Goal: Task Accomplishment & Management: Complete application form

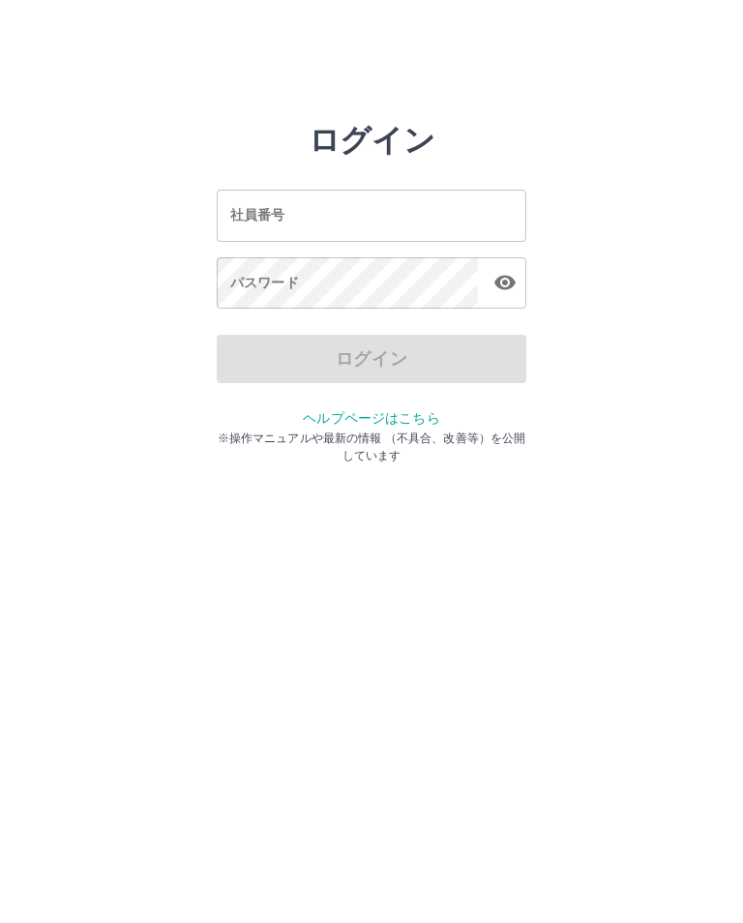
click at [322, 208] on input "社員番号" at bounding box center [372, 215] width 310 height 51
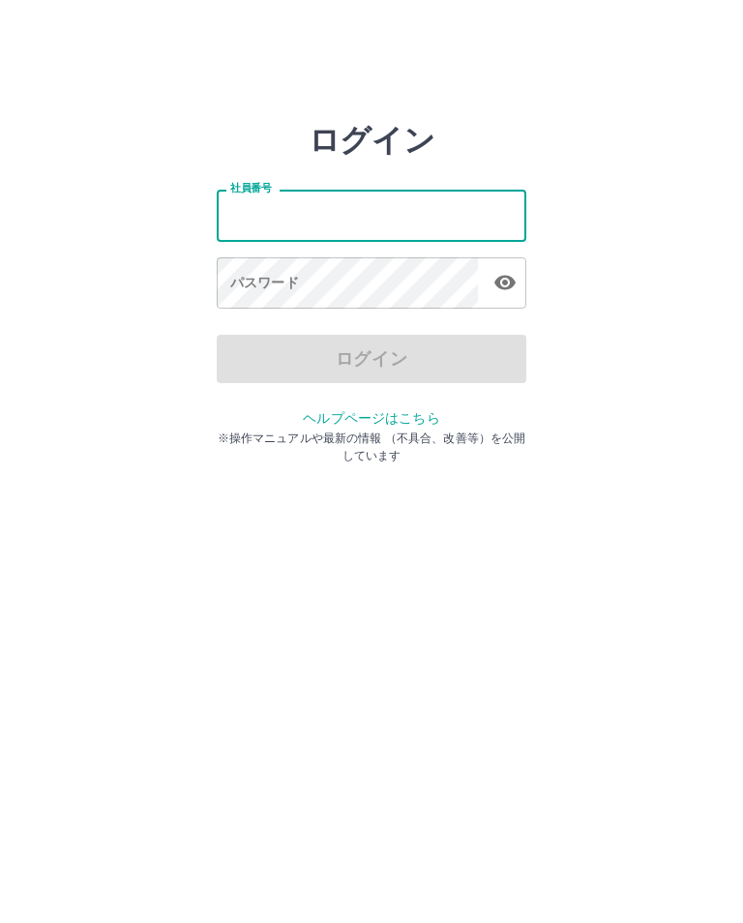
type input "*******"
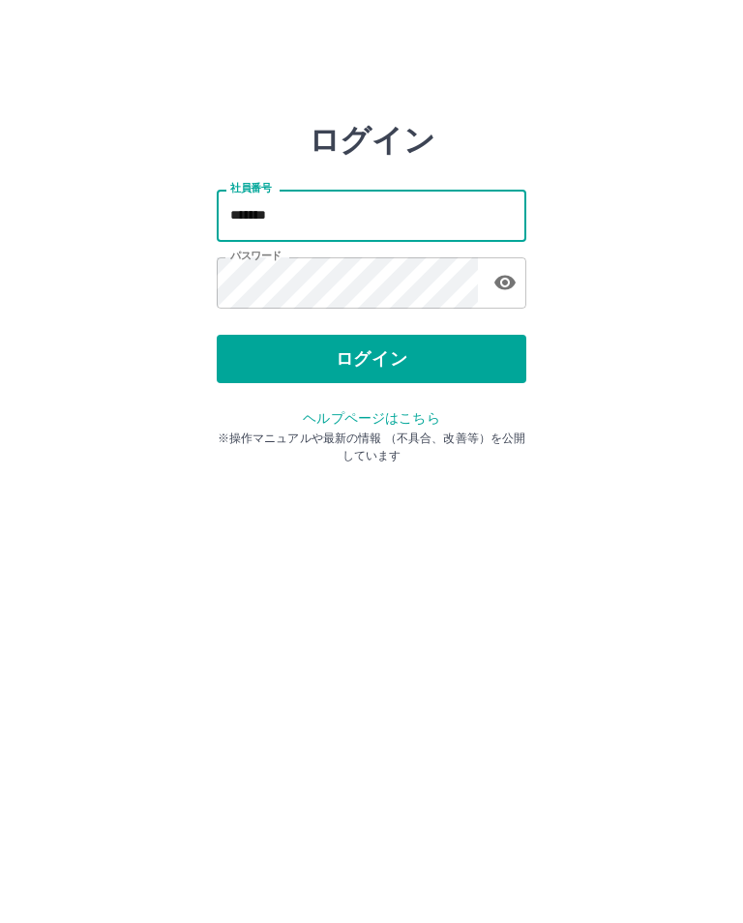
click at [395, 354] on button "ログイン" at bounding box center [372, 359] width 310 height 48
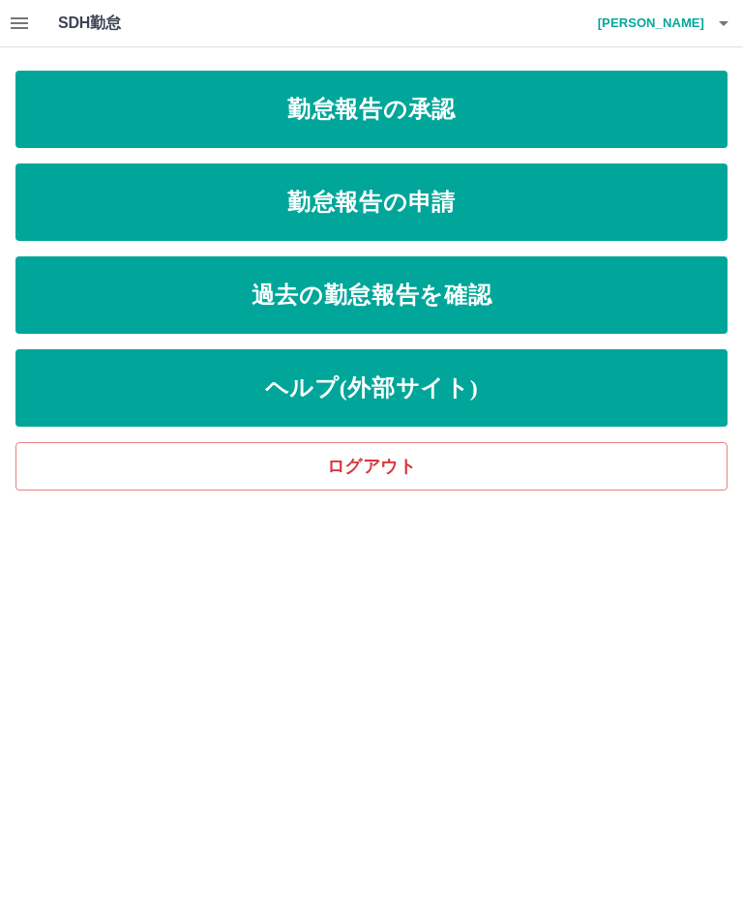
click at [425, 212] on link "勤怠報告の申請" at bounding box center [371, 202] width 712 height 77
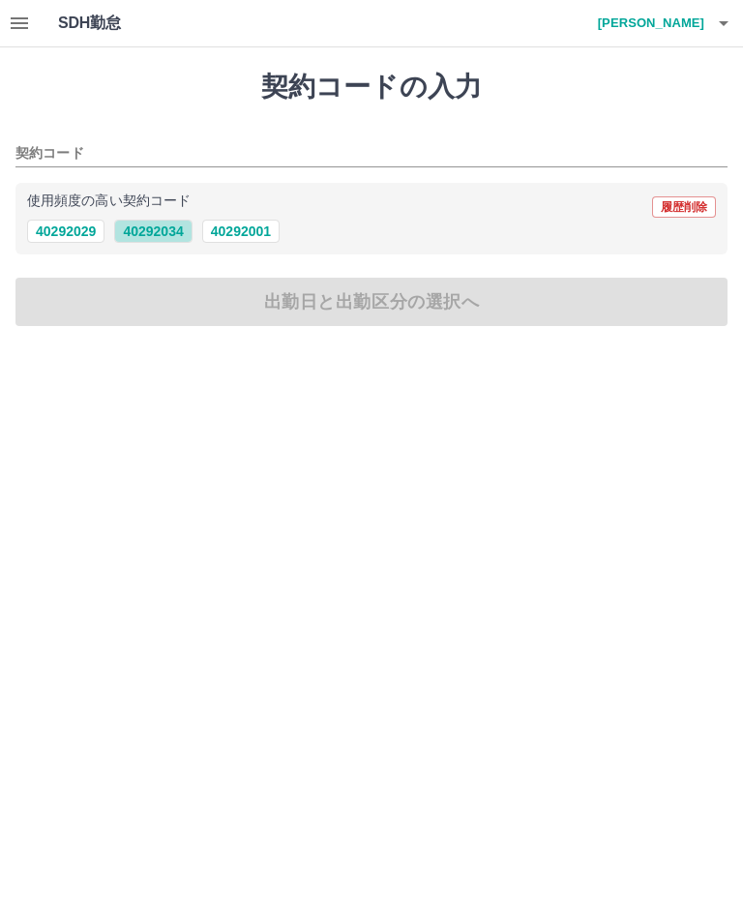
click at [147, 232] on button "40292034" at bounding box center [152, 231] width 77 height 23
type input "********"
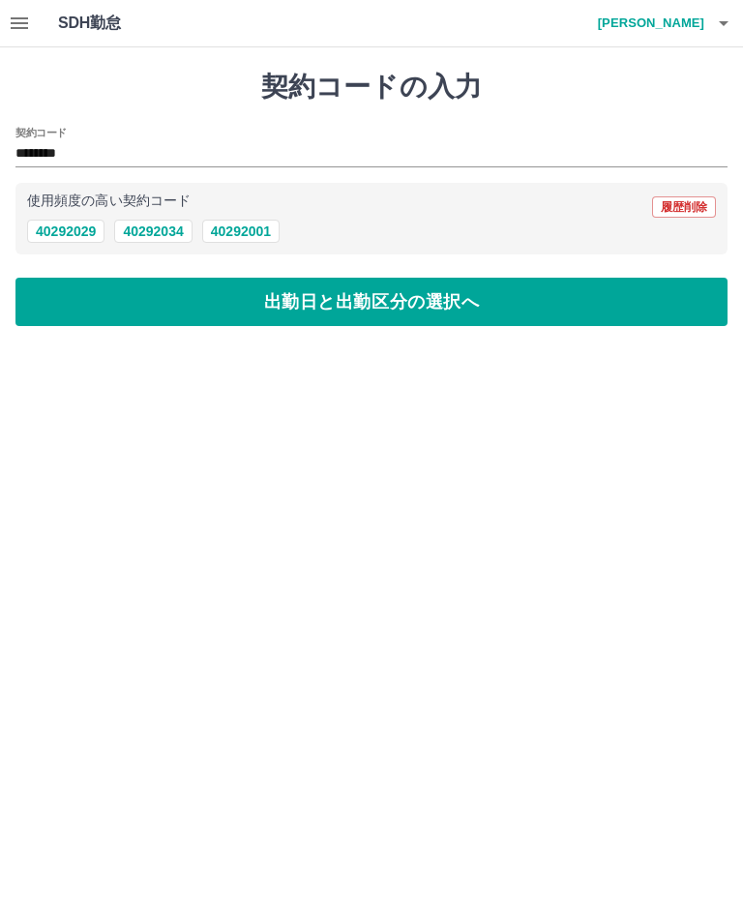
click at [370, 302] on button "出勤日と出勤区分の選択へ" at bounding box center [371, 302] width 712 height 48
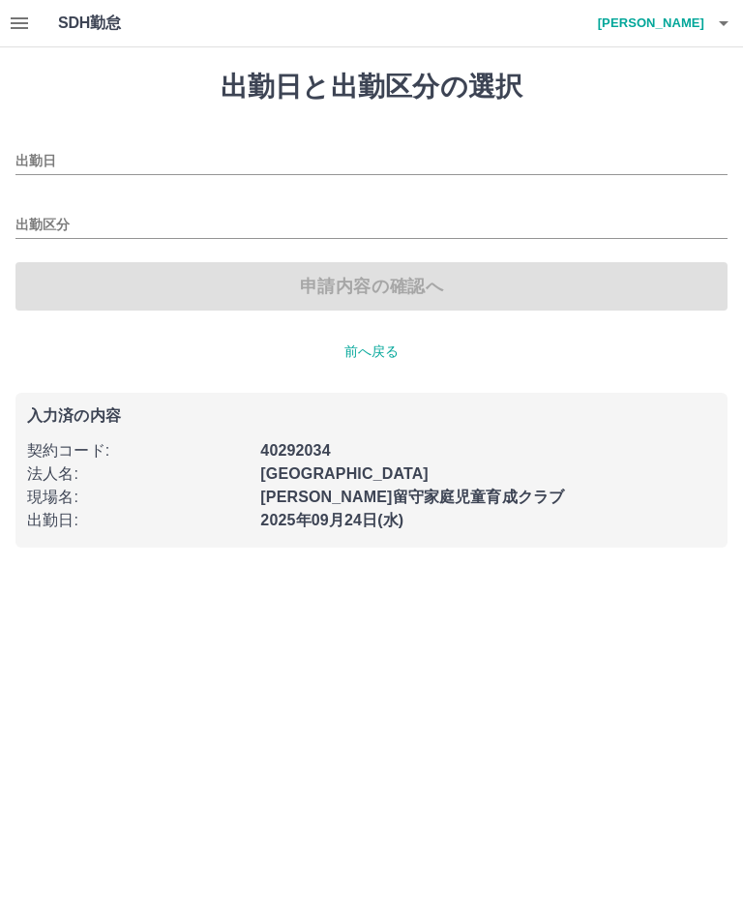
type input "**********"
click at [35, 229] on input "出勤区分" at bounding box center [371, 226] width 712 height 24
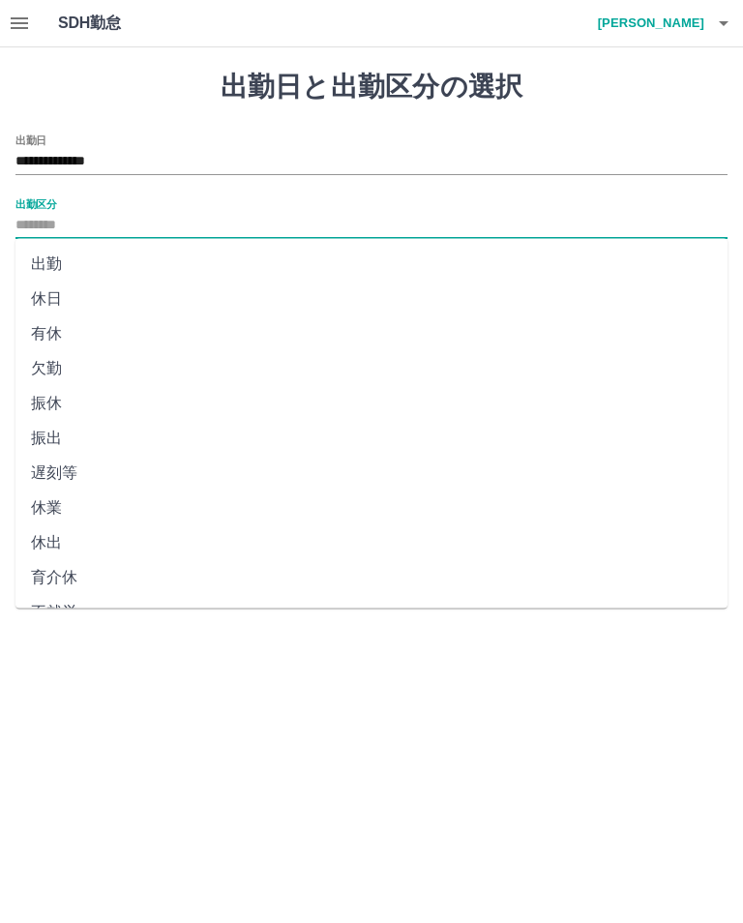
click at [39, 267] on li "出勤" at bounding box center [371, 264] width 712 height 35
type input "**"
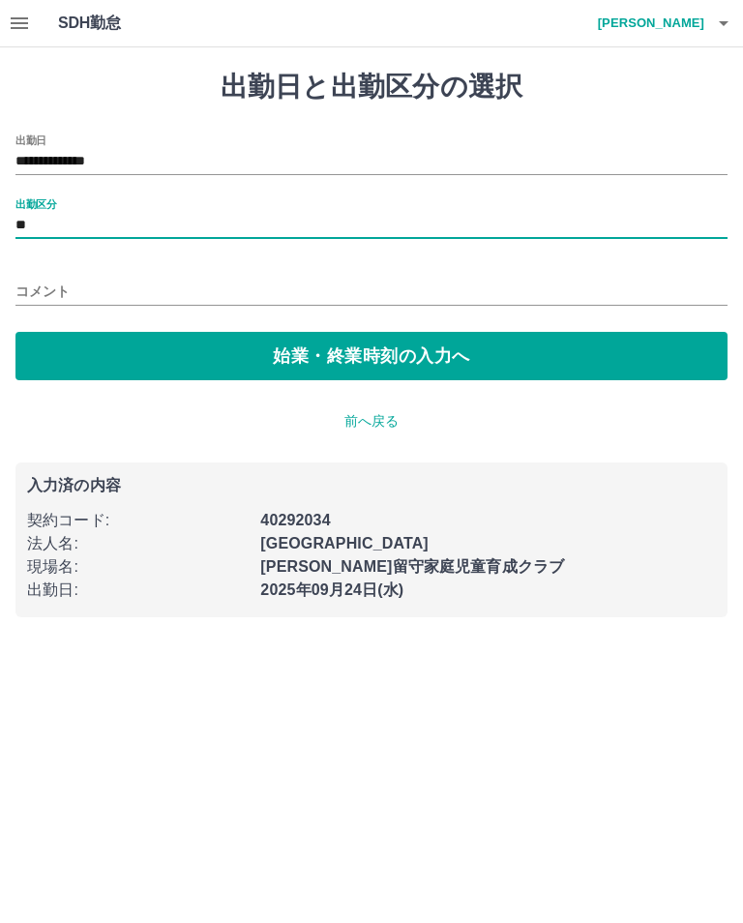
click at [345, 361] on button "始業・終業時刻の入力へ" at bounding box center [371, 356] width 712 height 48
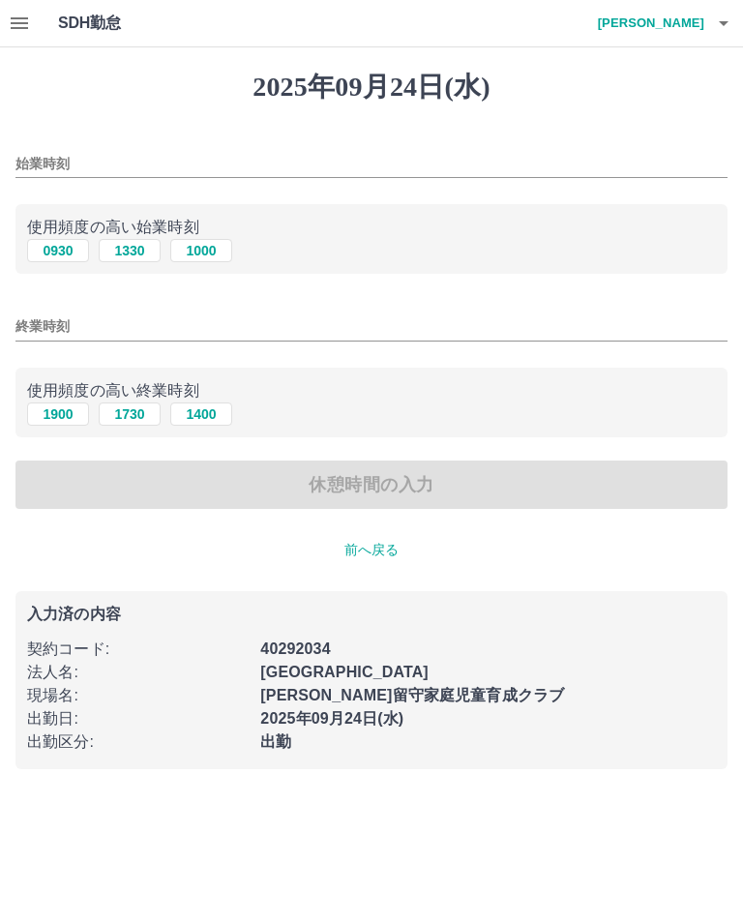
click at [46, 255] on button "0930" at bounding box center [58, 250] width 62 height 23
type input "****"
click at [50, 425] on button "1900" at bounding box center [58, 414] width 62 height 23
type input "****"
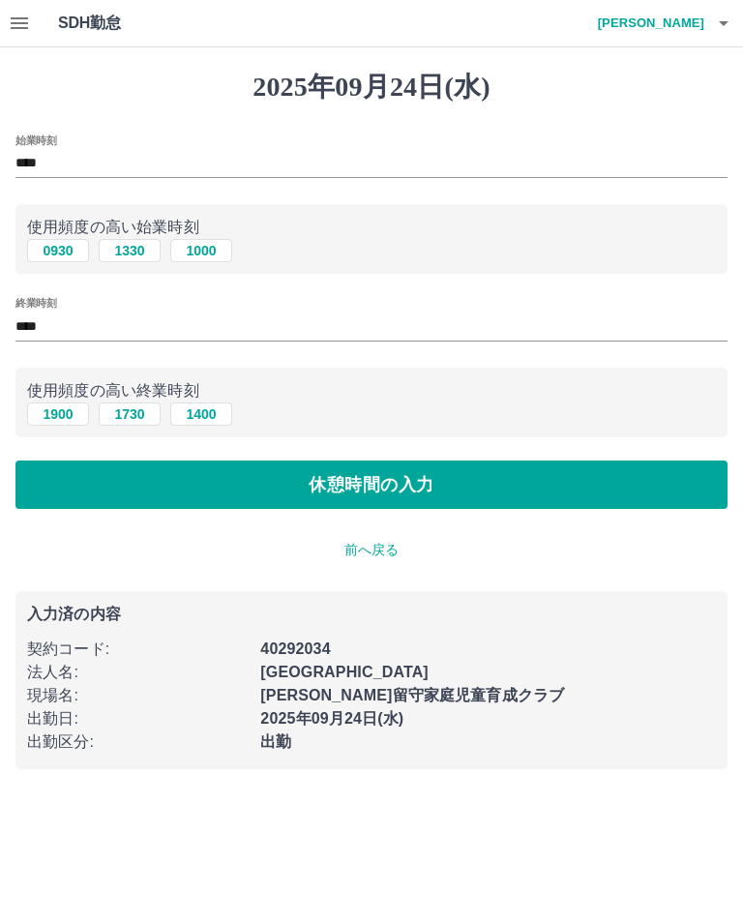
click at [350, 495] on button "休憩時間の入力" at bounding box center [371, 485] width 712 height 48
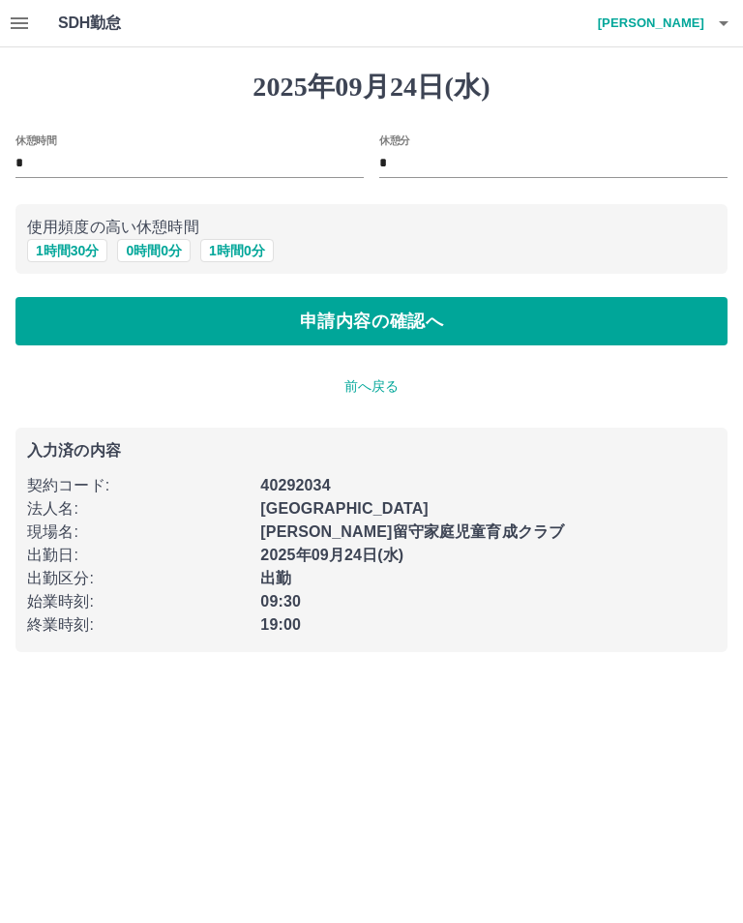
click at [58, 244] on button "1 時間 30 分" at bounding box center [67, 250] width 80 height 23
type input "*"
type input "**"
click at [368, 318] on button "申請内容の確認へ" at bounding box center [371, 321] width 712 height 48
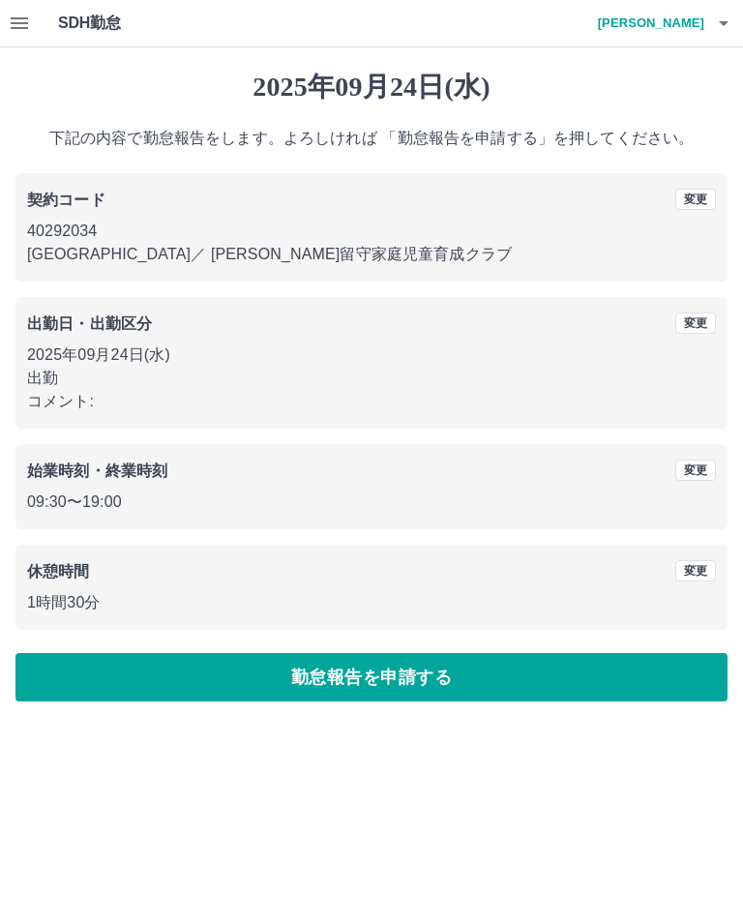
click at [686, 676] on button "勤怠報告を申請する" at bounding box center [371, 677] width 712 height 48
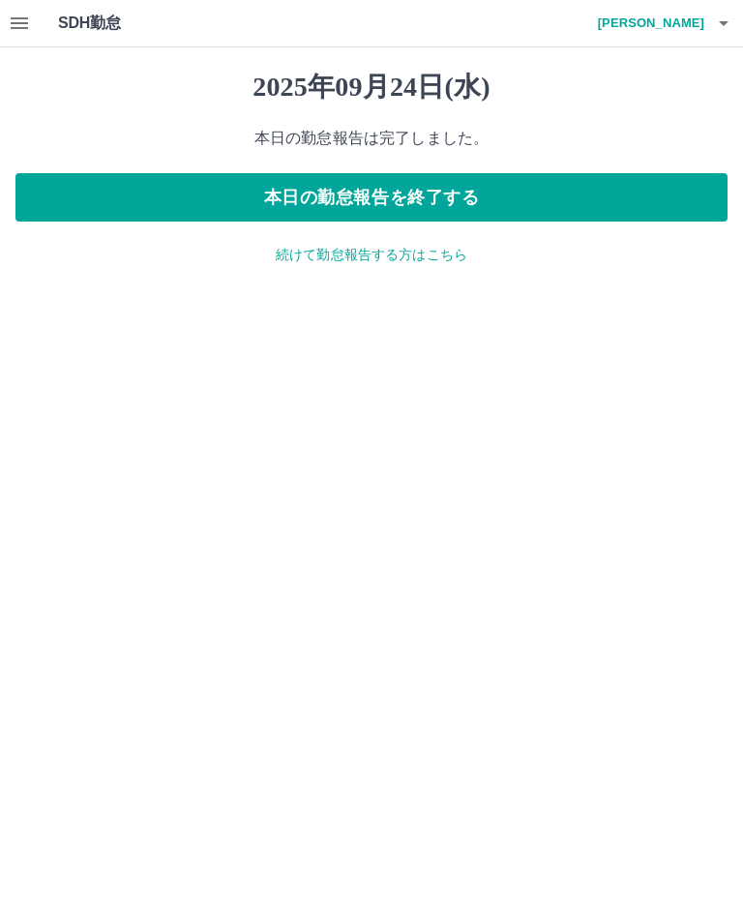
click at [637, 206] on button "本日の勤怠報告を終了する" at bounding box center [371, 197] width 712 height 48
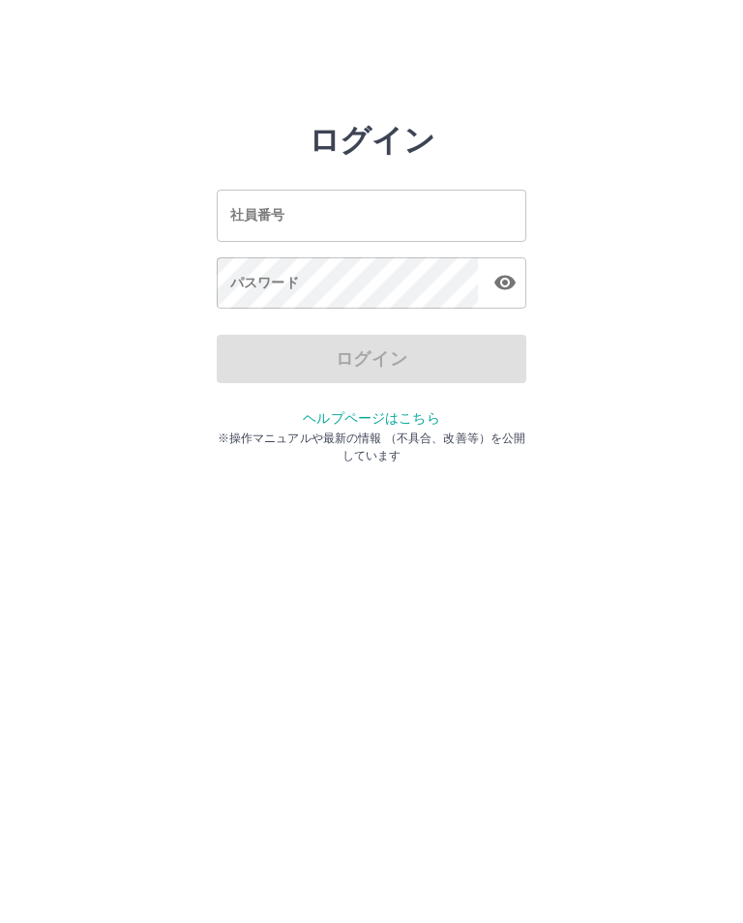
click at [445, 213] on input "社員番号" at bounding box center [372, 215] width 310 height 51
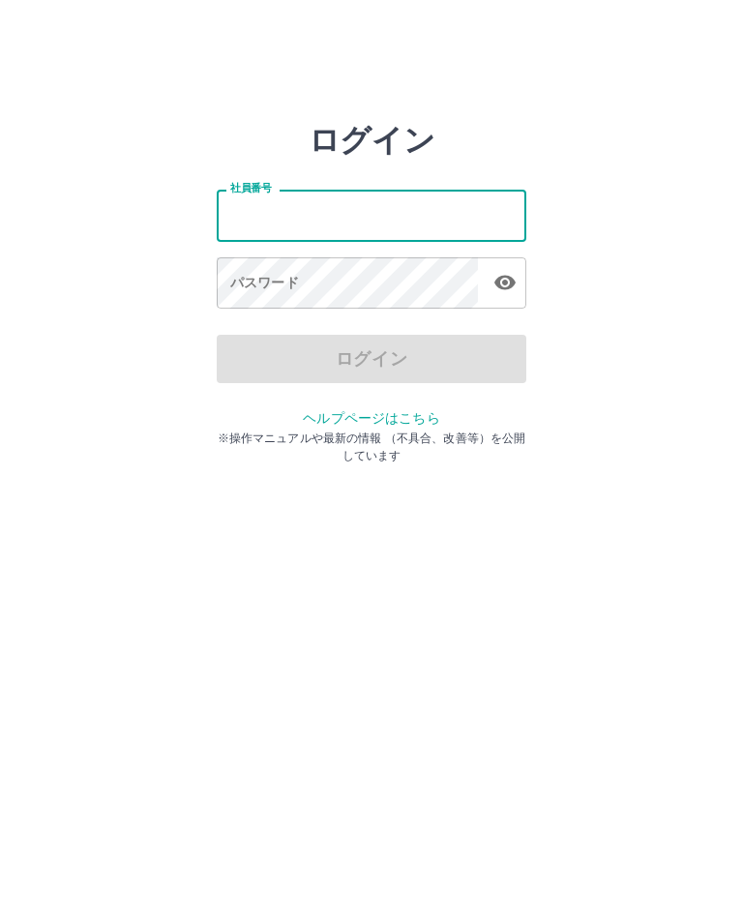
type input "*******"
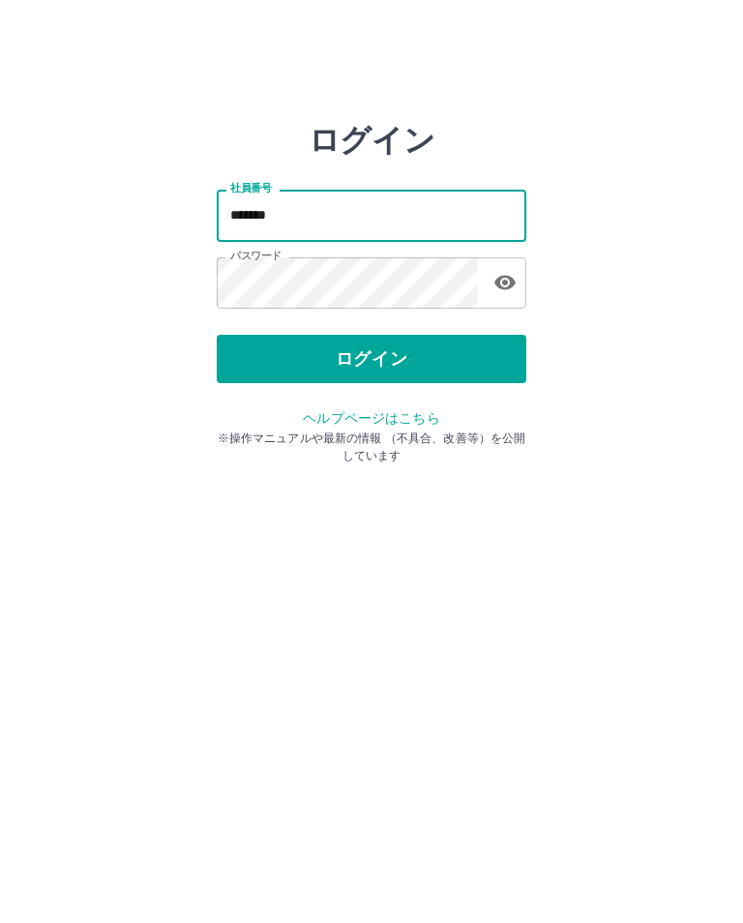
click at [420, 355] on button "ログイン" at bounding box center [372, 359] width 310 height 48
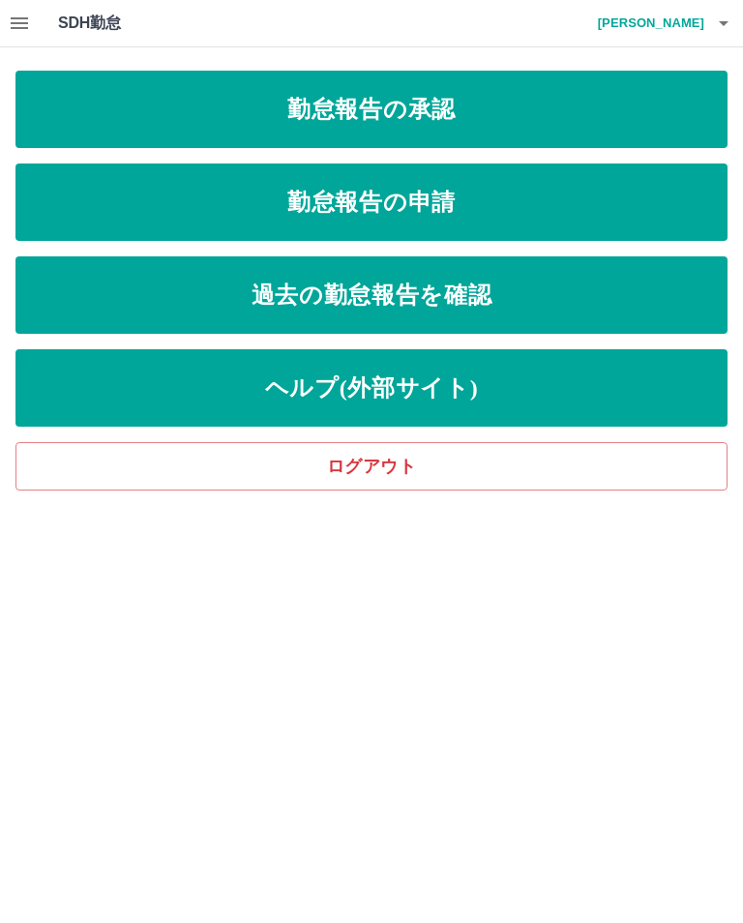
click at [545, 109] on link "勤怠報告の承認" at bounding box center [371, 109] width 712 height 77
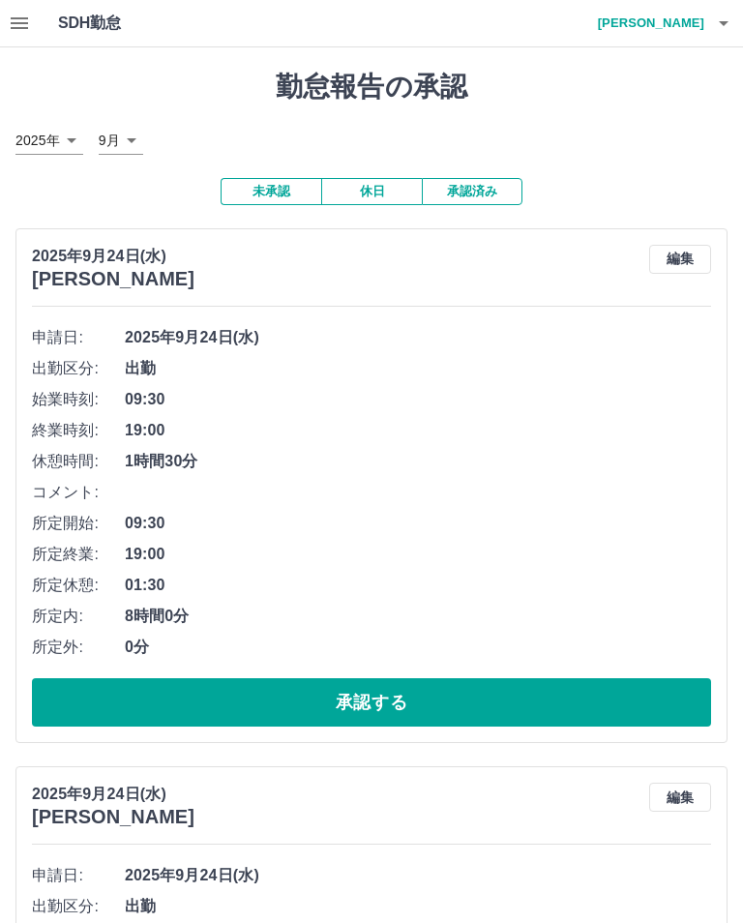
click at [425, 705] on button "承認する" at bounding box center [372, 703] width 680 height 48
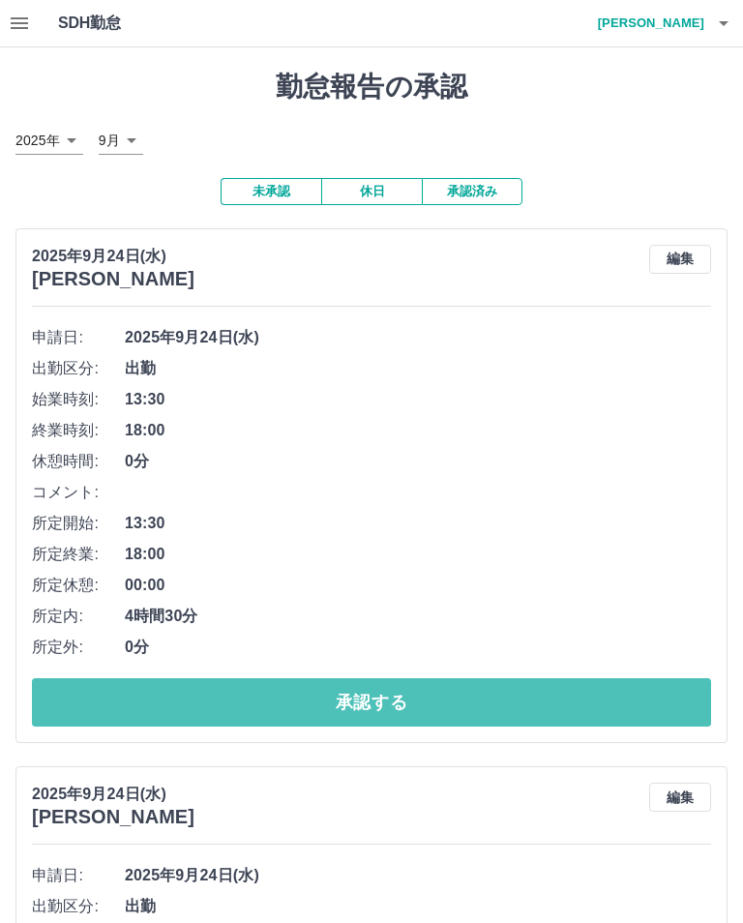
click at [365, 711] on button "承認する" at bounding box center [372, 703] width 680 height 48
click at [439, 707] on button "承認する" at bounding box center [372, 703] width 680 height 48
click at [427, 708] on button "承認する" at bounding box center [372, 703] width 680 height 48
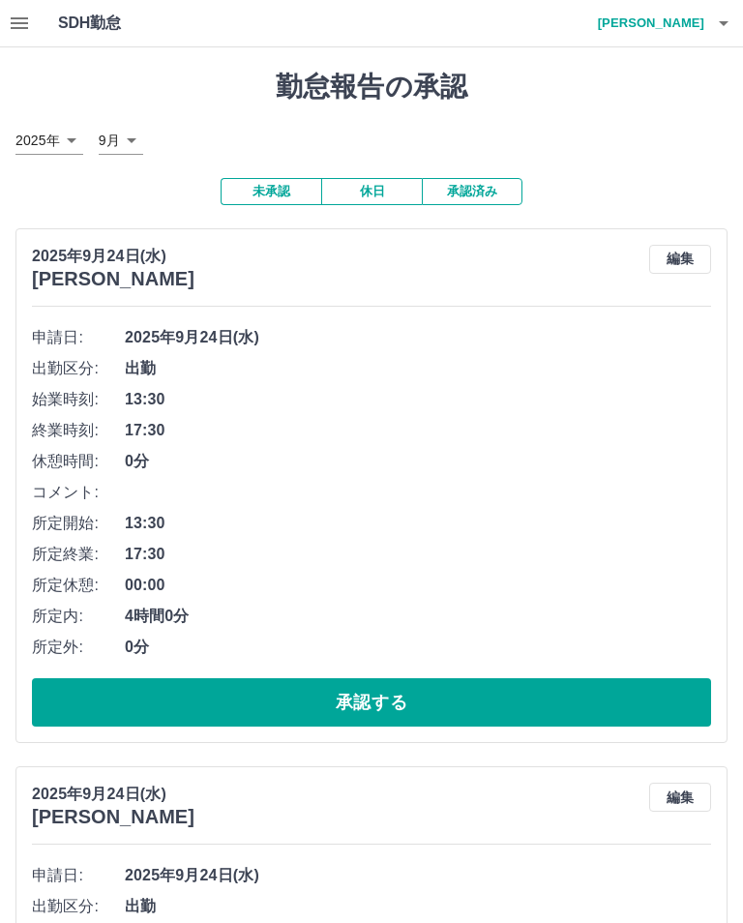
click at [517, 692] on button "承認する" at bounding box center [372, 703] width 680 height 48
click at [544, 699] on button "承認する" at bounding box center [372, 703] width 680 height 48
click at [536, 707] on button "承認する" at bounding box center [372, 703] width 680 height 48
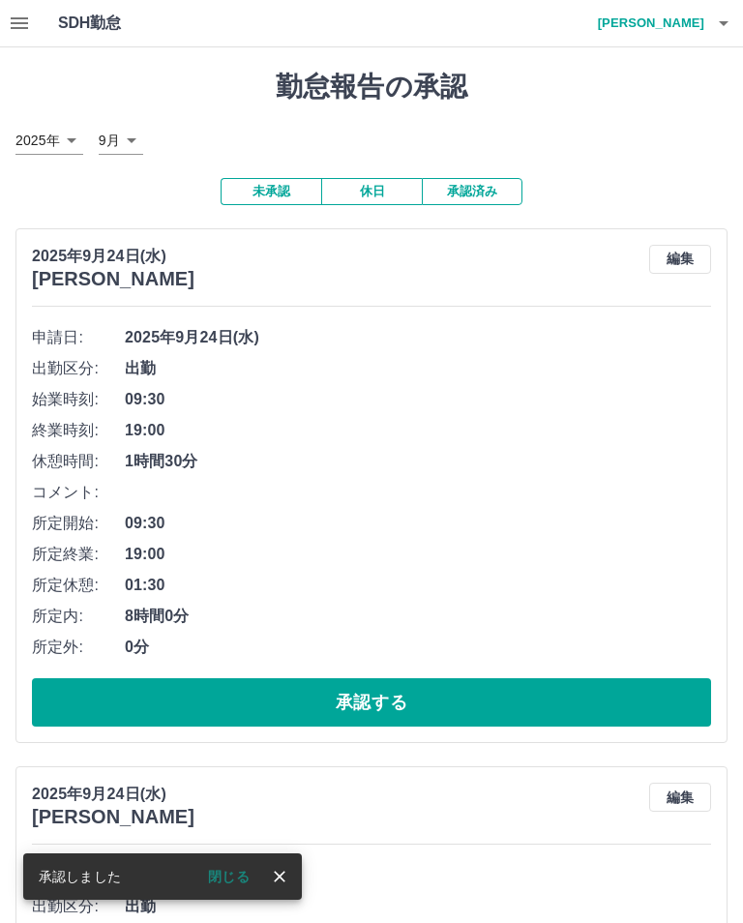
click at [402, 697] on button "承認する" at bounding box center [372, 703] width 680 height 48
click at [396, 702] on button "承認する" at bounding box center [372, 703] width 680 height 48
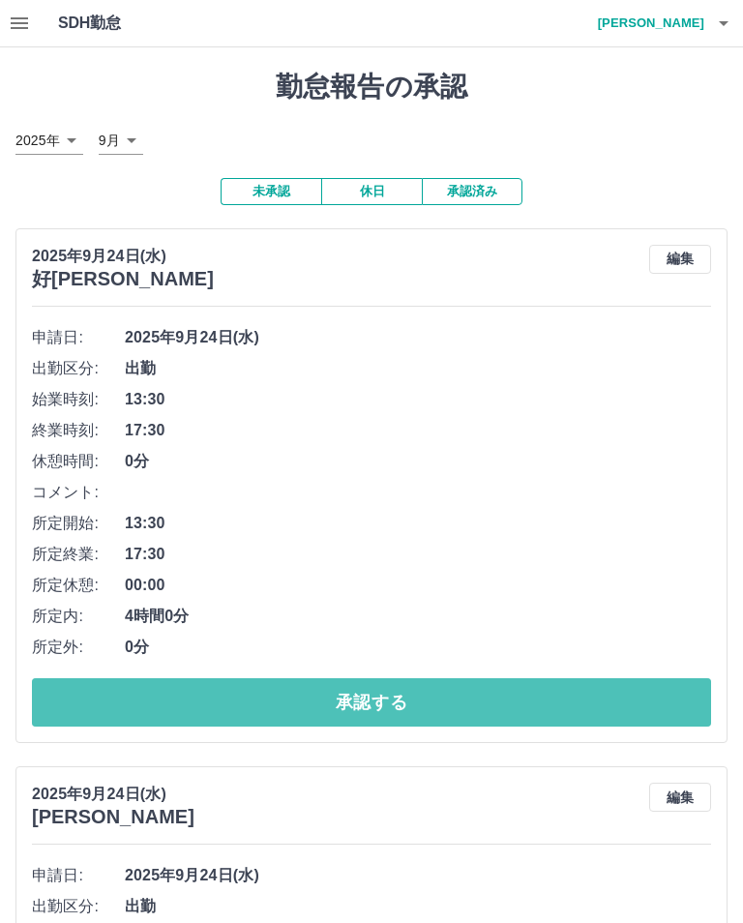
click at [396, 705] on button "承認する" at bounding box center [372, 703] width 680 height 48
click at [381, 699] on button "承認する" at bounding box center [372, 703] width 680 height 48
click at [439, 704] on button "承認する" at bounding box center [372, 703] width 680 height 48
click at [427, 697] on button "承認する" at bounding box center [372, 703] width 680 height 48
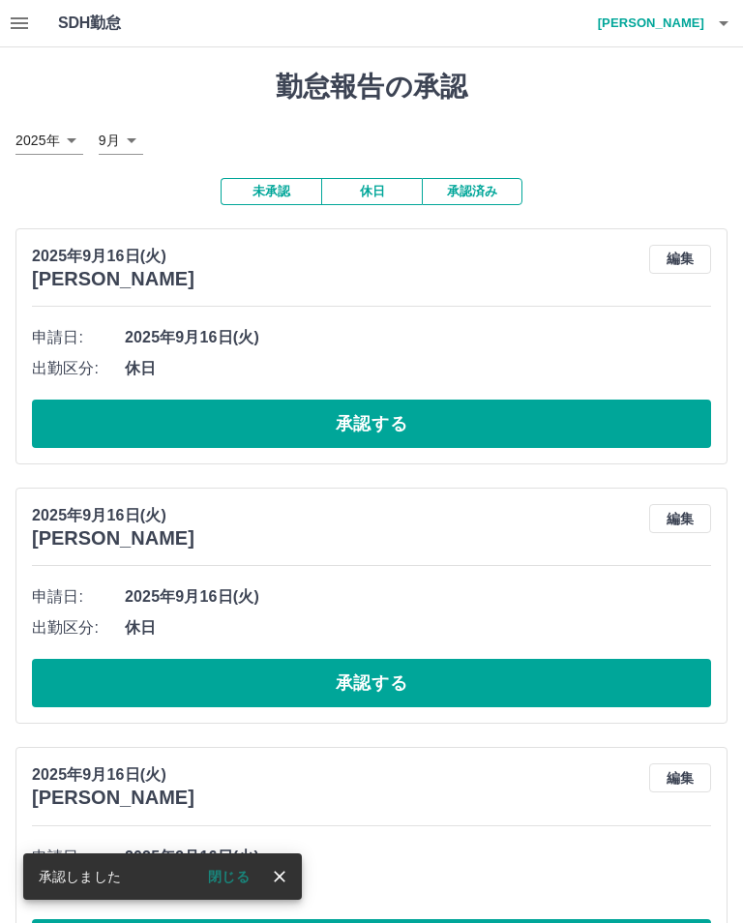
click at [371, 424] on button "承認する" at bounding box center [372, 424] width 680 height 48
click at [562, 423] on button "承認する" at bounding box center [372, 424] width 680 height 48
click at [631, 426] on button "承認する" at bounding box center [372, 424] width 680 height 48
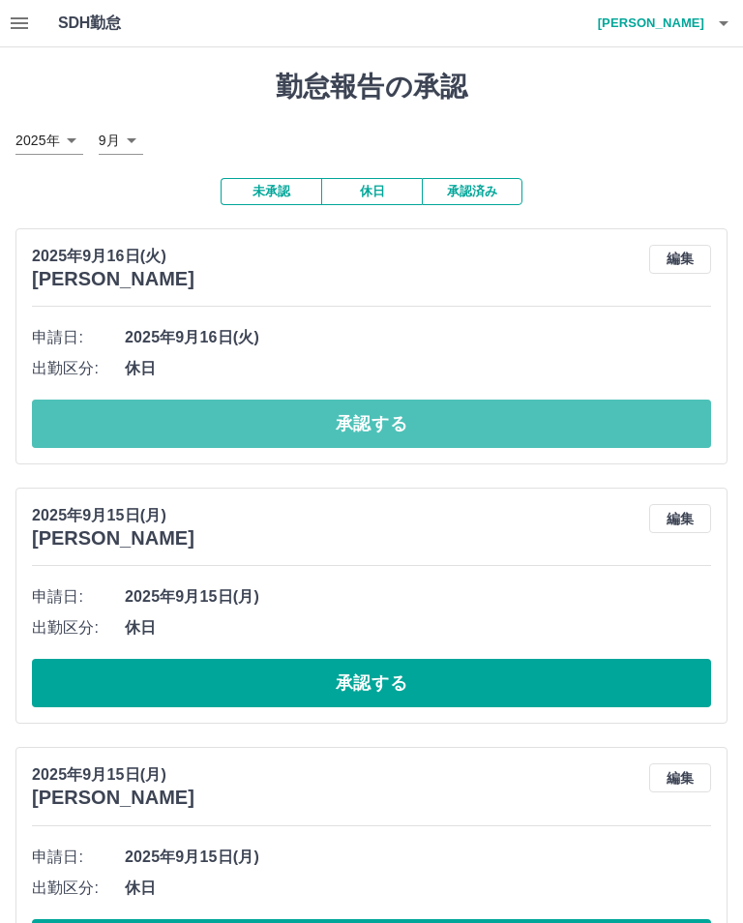
click at [356, 429] on button "承認する" at bounding box center [372, 424] width 680 height 48
click at [407, 422] on button "承認する" at bounding box center [372, 424] width 680 height 48
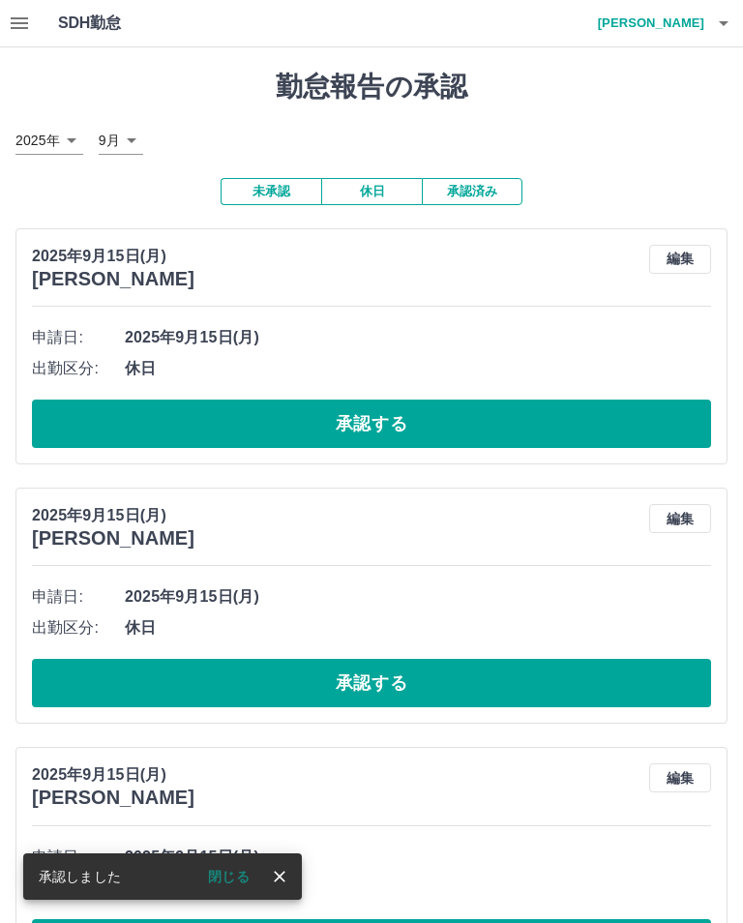
click at [678, 421] on button "承認する" at bounding box center [372, 424] width 680 height 48
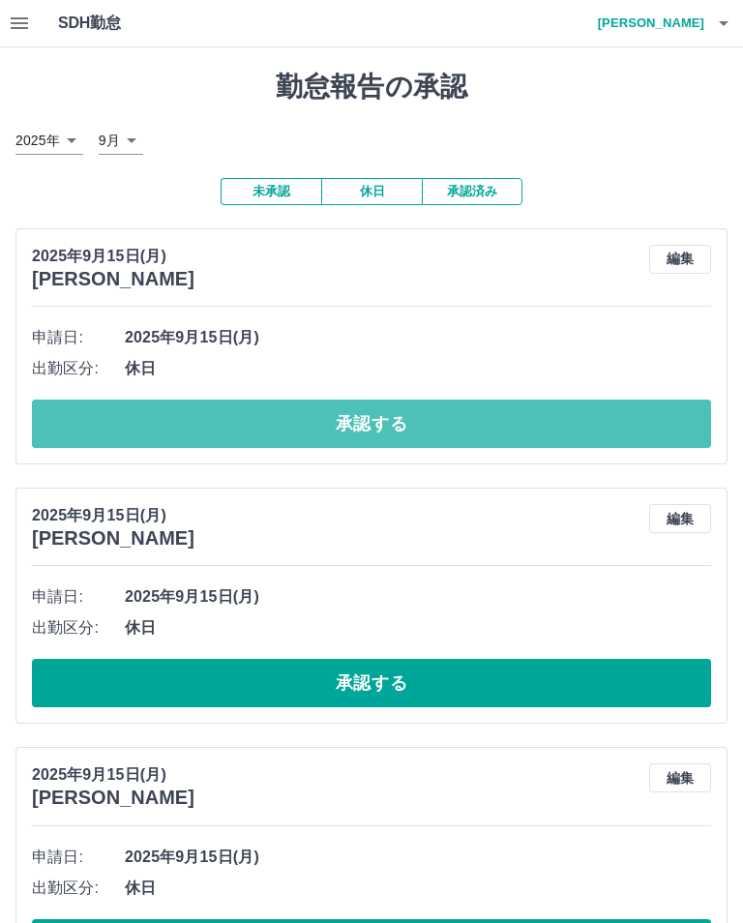
click at [448, 424] on button "承認する" at bounding box center [372, 424] width 680 height 48
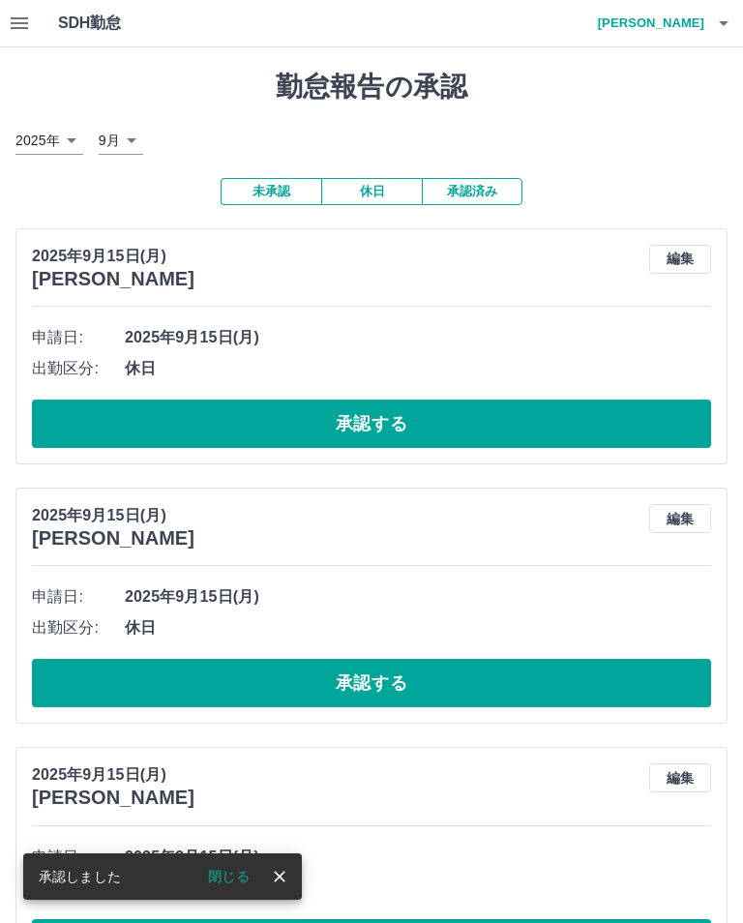
click at [640, 427] on button "承認する" at bounding box center [372, 424] width 680 height 48
click at [472, 419] on button "承認する" at bounding box center [372, 424] width 680 height 48
click at [628, 414] on button "承認する" at bounding box center [372, 424] width 680 height 48
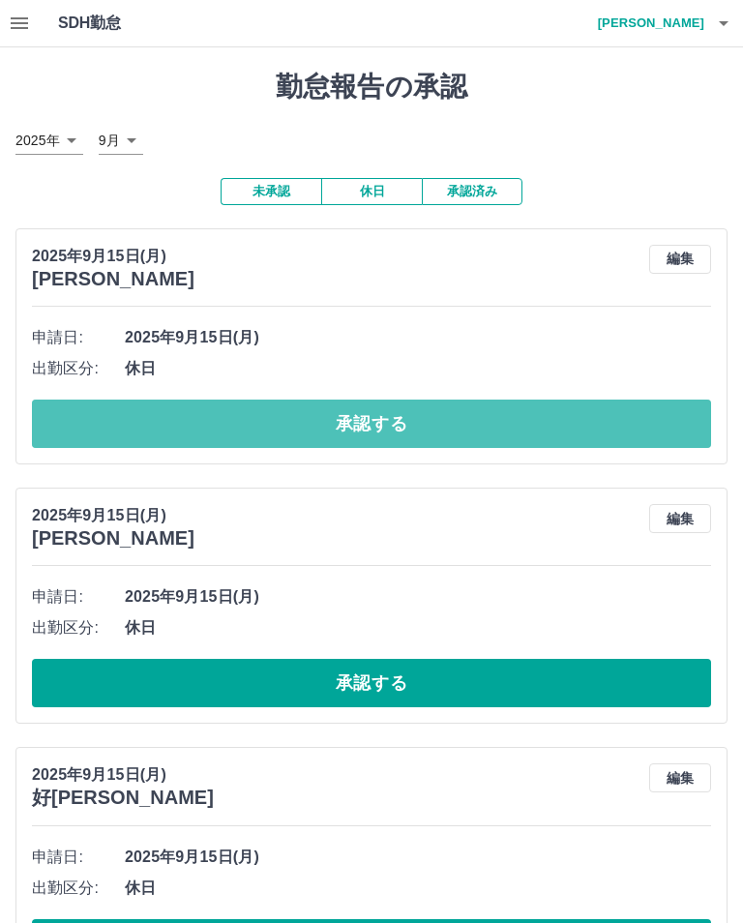
click at [588, 428] on button "承認する" at bounding box center [372, 424] width 680 height 48
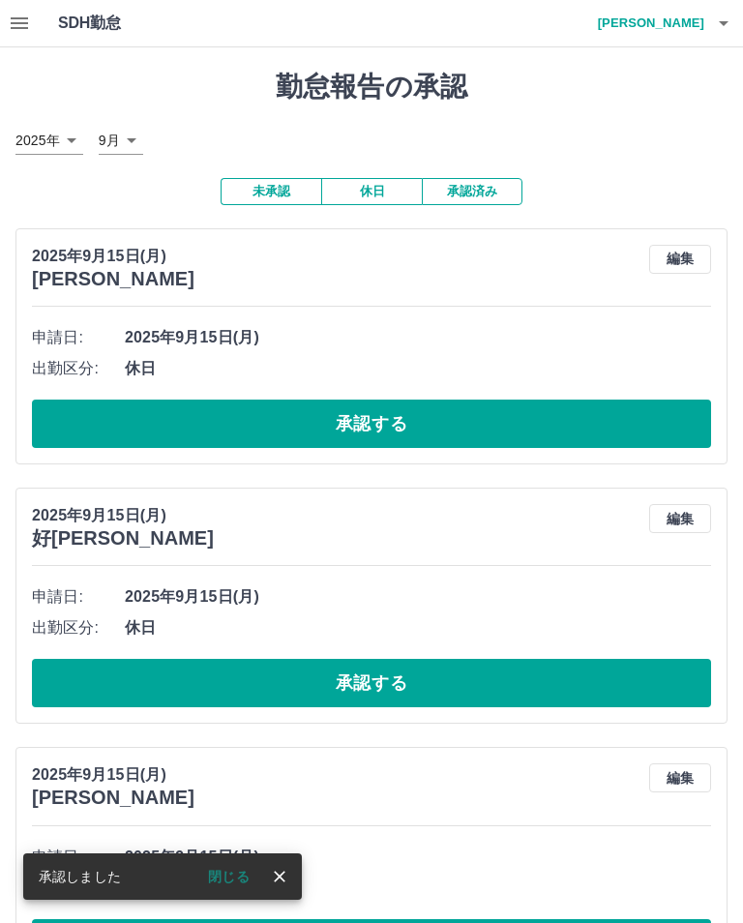
click at [580, 423] on button "承認する" at bounding box center [372, 424] width 680 height 48
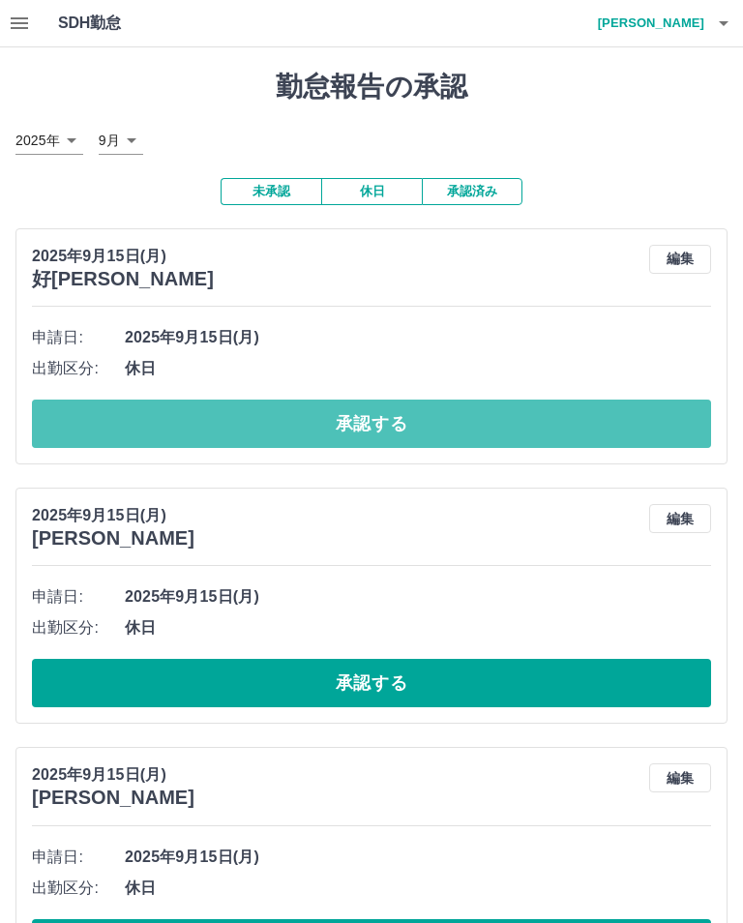
click at [647, 429] on button "承認する" at bounding box center [372, 424] width 680 height 48
click at [443, 421] on button "承認する" at bounding box center [372, 424] width 680 height 48
click at [400, 433] on button "承認する" at bounding box center [372, 424] width 680 height 48
click at [360, 415] on button "承認する" at bounding box center [372, 424] width 680 height 48
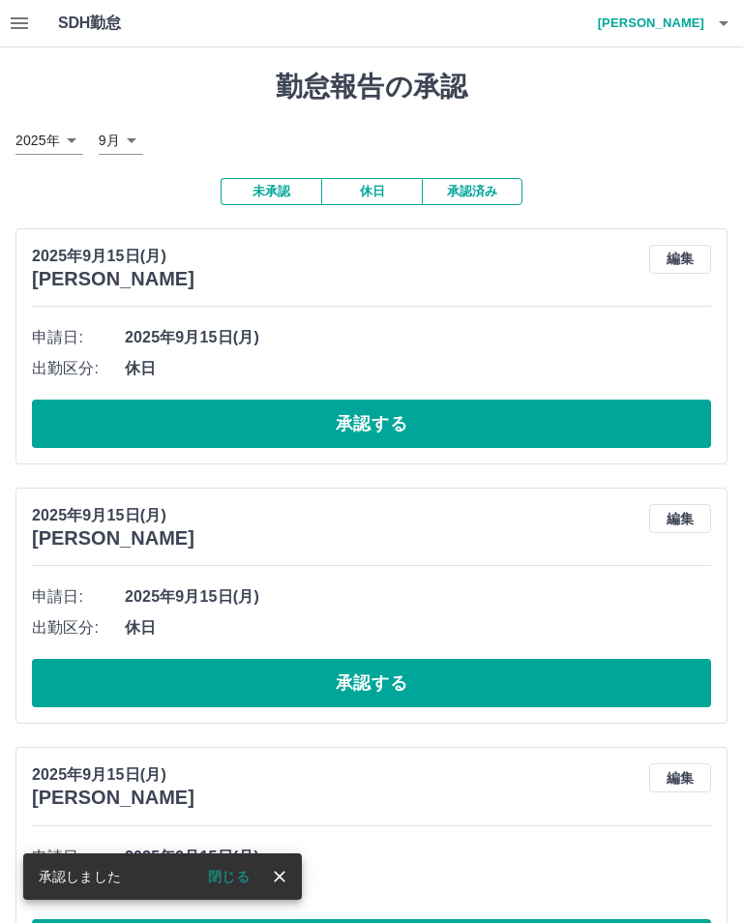
click at [425, 428] on button "承認する" at bounding box center [372, 424] width 680 height 48
click at [363, 423] on button "承認する" at bounding box center [372, 424] width 680 height 48
click at [368, 418] on button "承認する" at bounding box center [372, 424] width 680 height 48
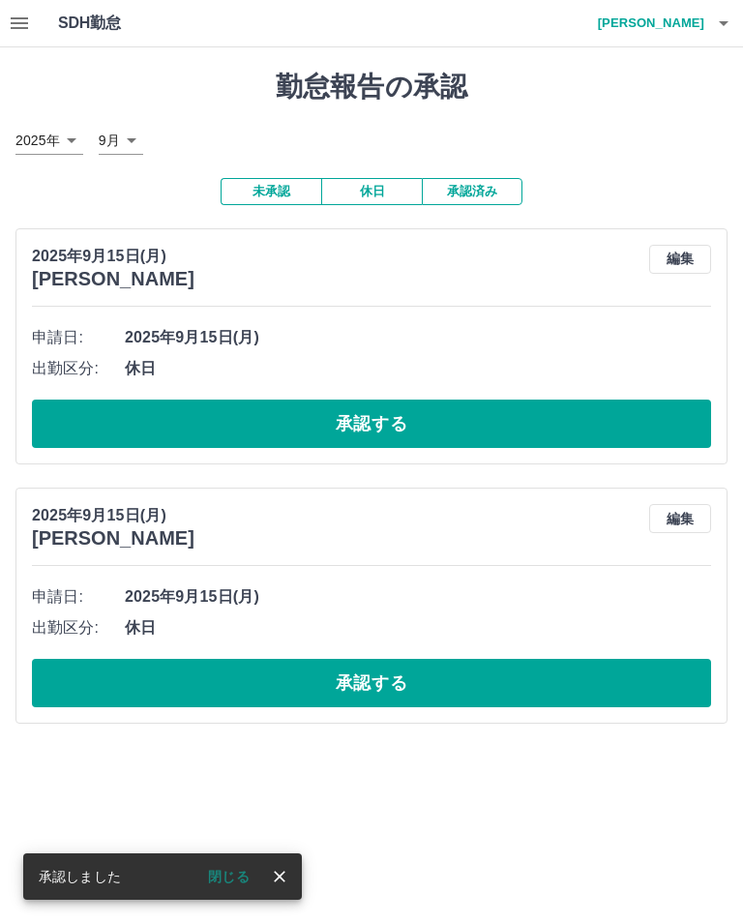
click at [633, 422] on button "承認する" at bounding box center [372, 424] width 680 height 48
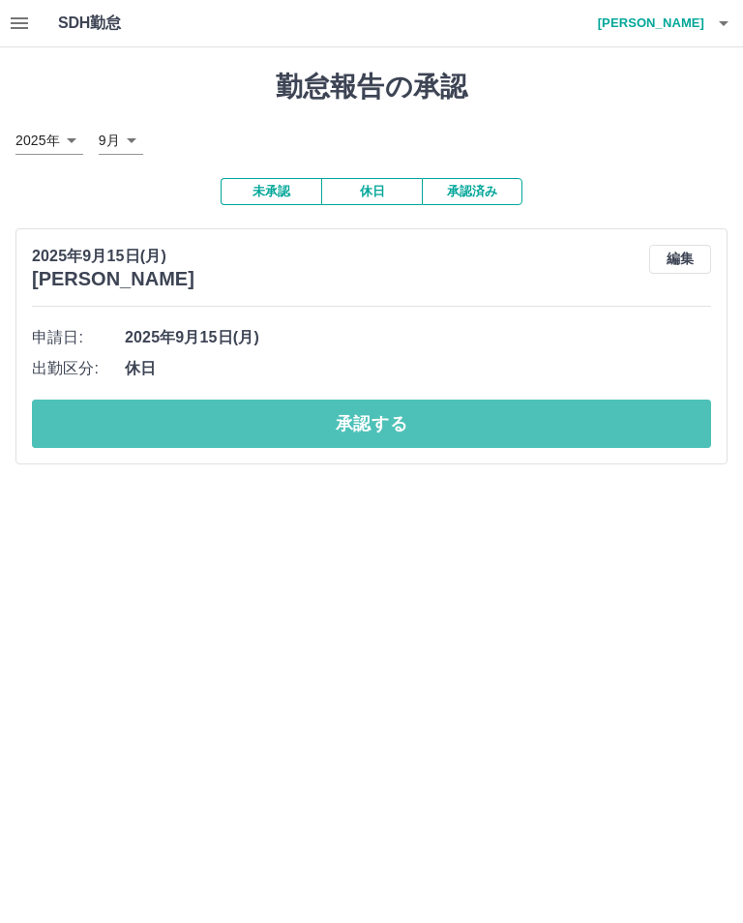
click at [394, 424] on button "承認する" at bounding box center [372, 424] width 680 height 48
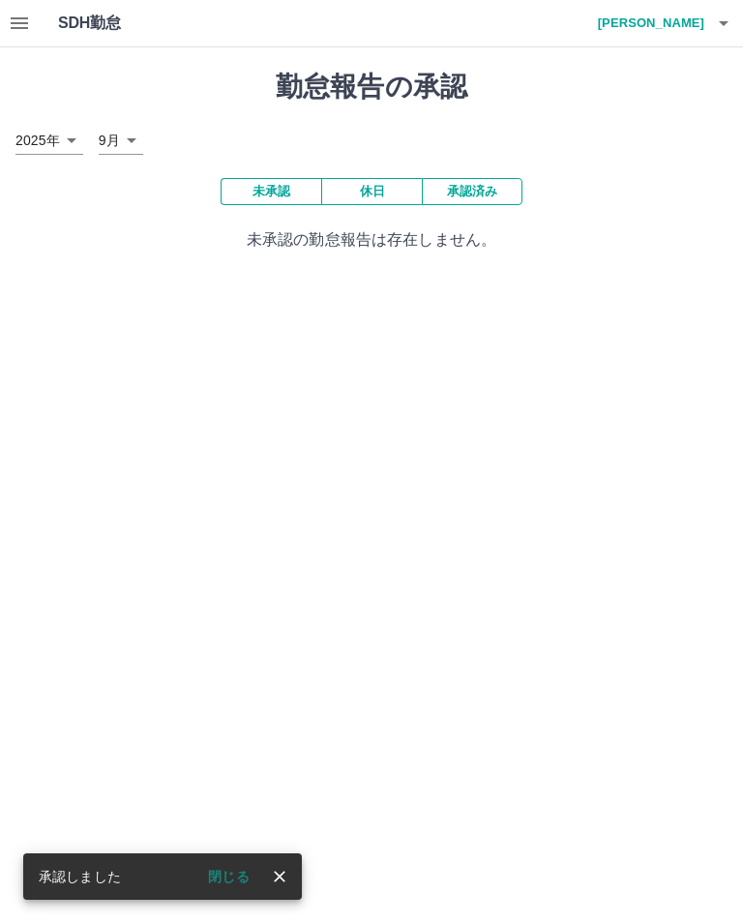
click at [726, 33] on icon "button" at bounding box center [723, 23] width 23 height 23
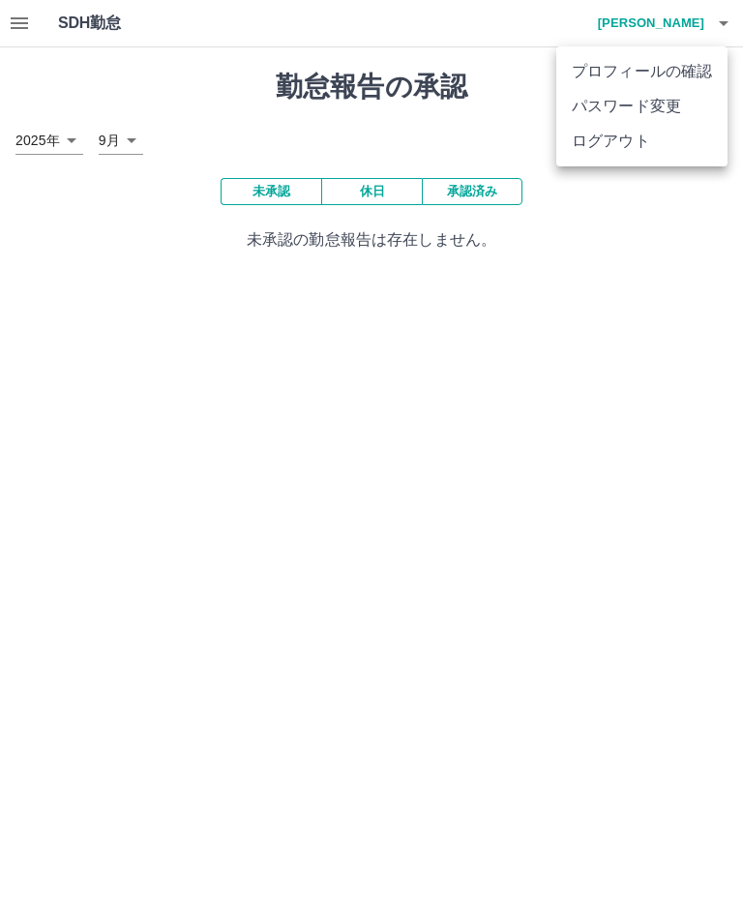
click at [622, 154] on li "ログアウト" at bounding box center [642, 141] width 171 height 35
